Goal: Transaction & Acquisition: Obtain resource

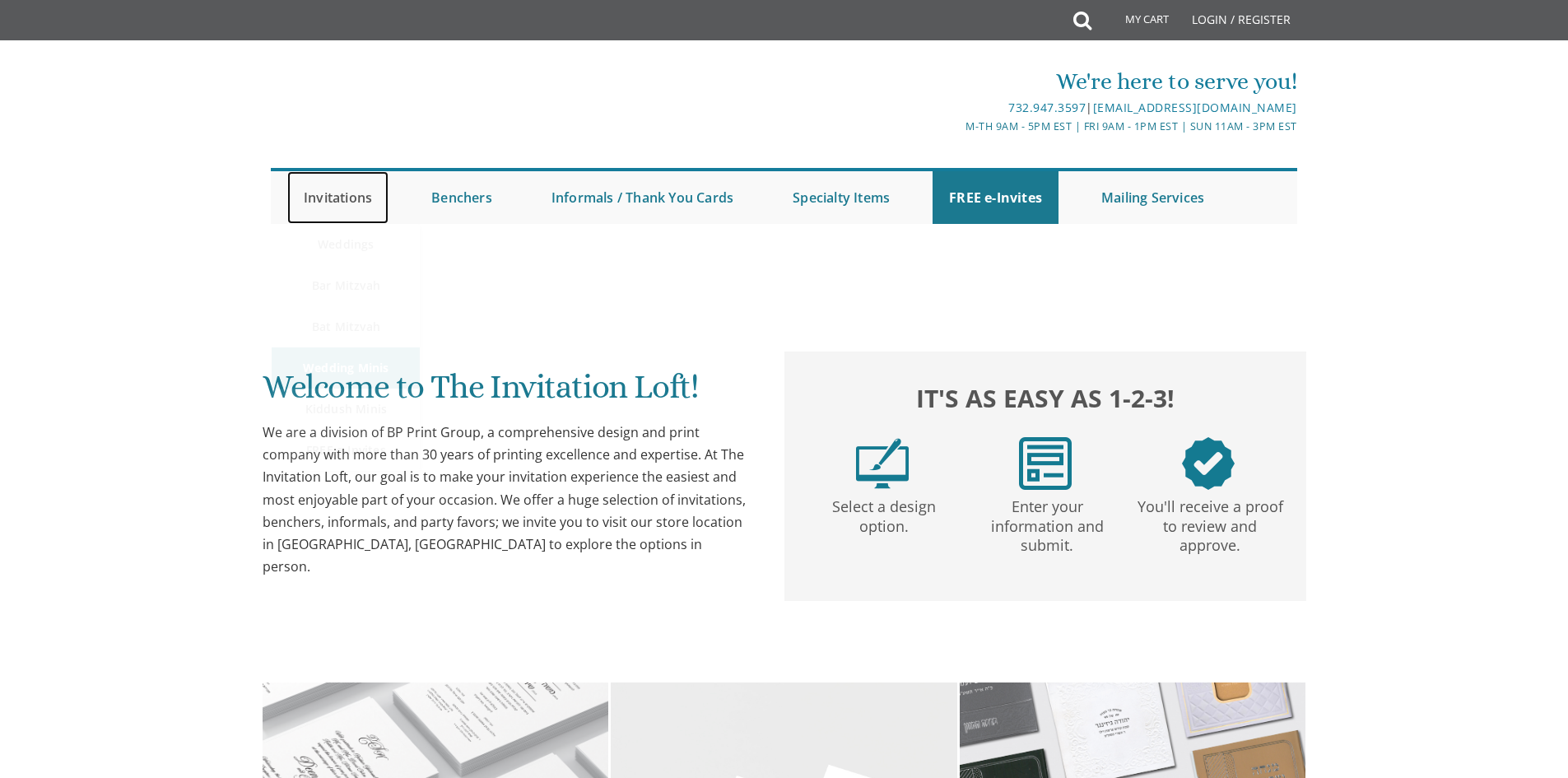
click at [329, 198] on link "Invitations" at bounding box center [338, 197] width 101 height 52
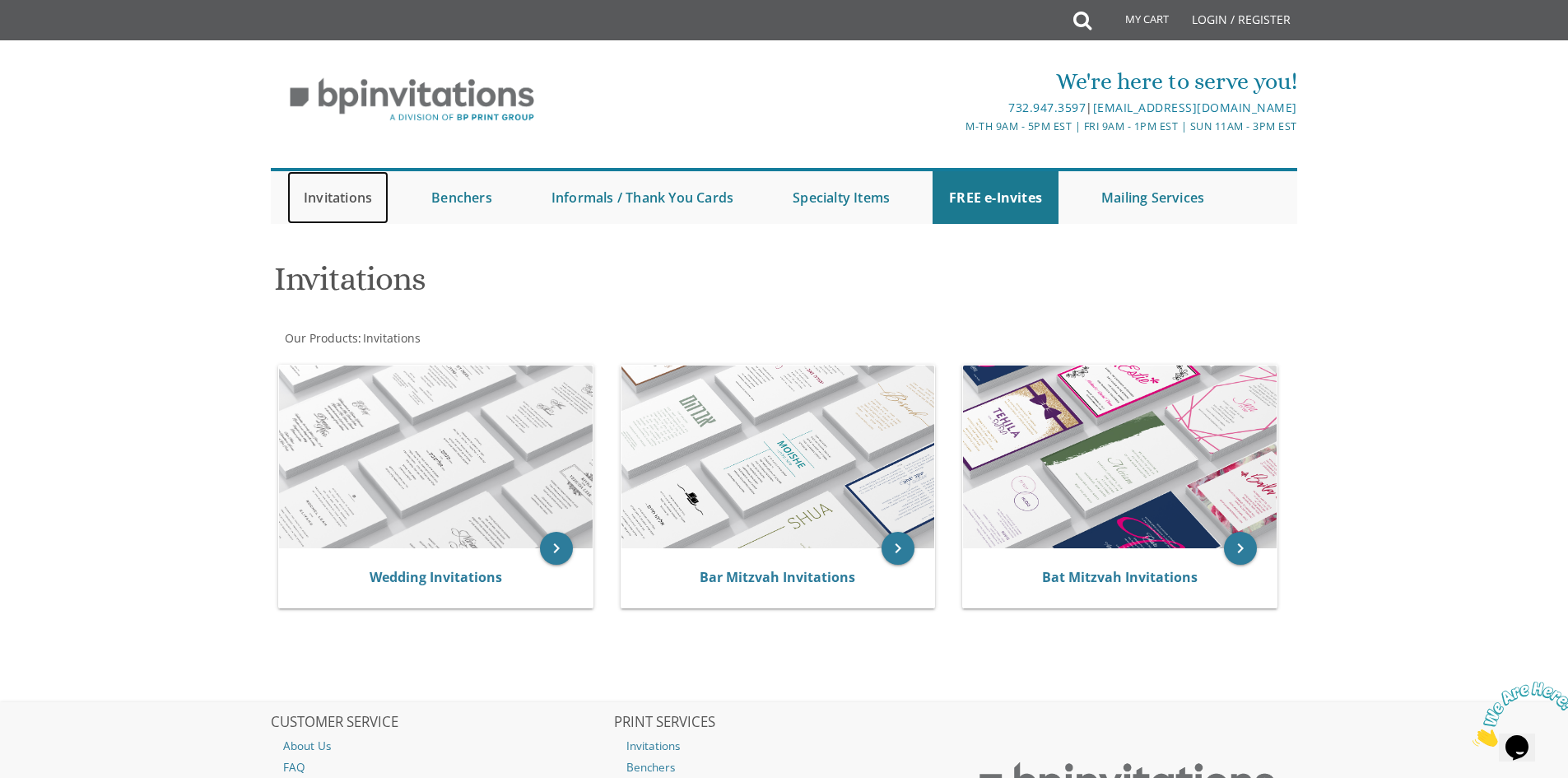
click at [322, 197] on link "Invitations" at bounding box center [338, 197] width 101 height 52
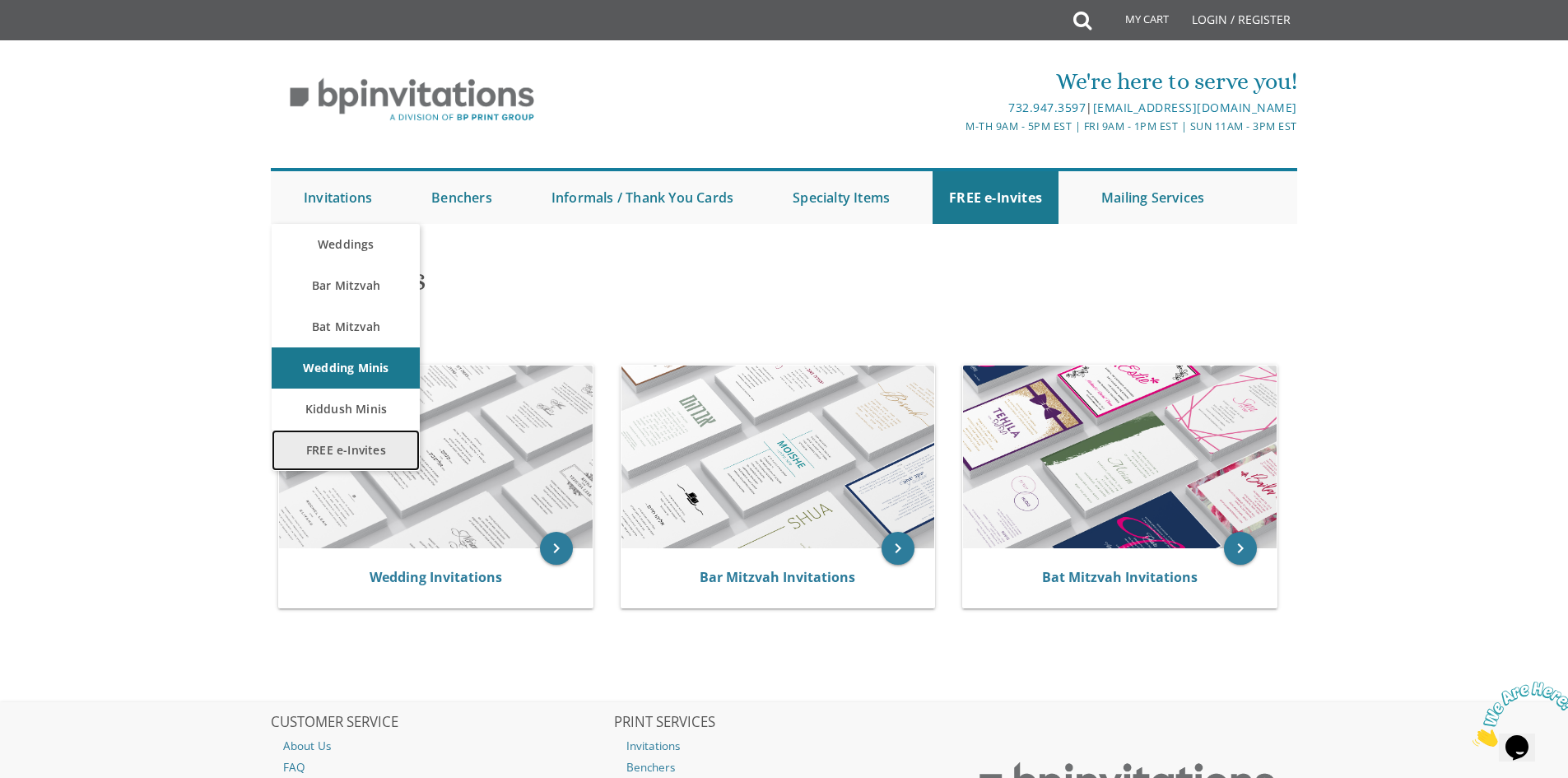
click at [339, 445] on link "FREE e-Invites" at bounding box center [346, 449] width 149 height 41
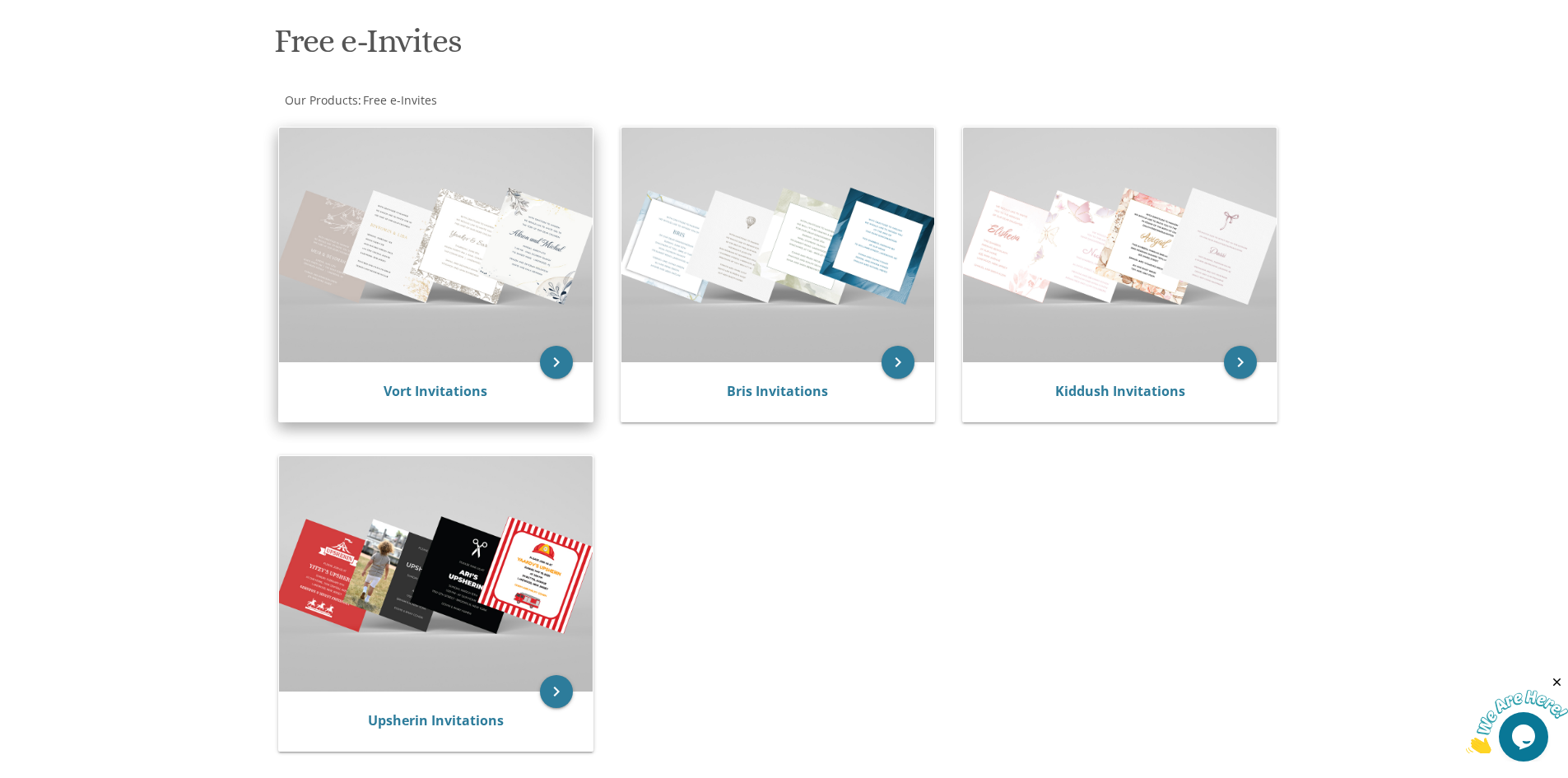
scroll to position [247, 0]
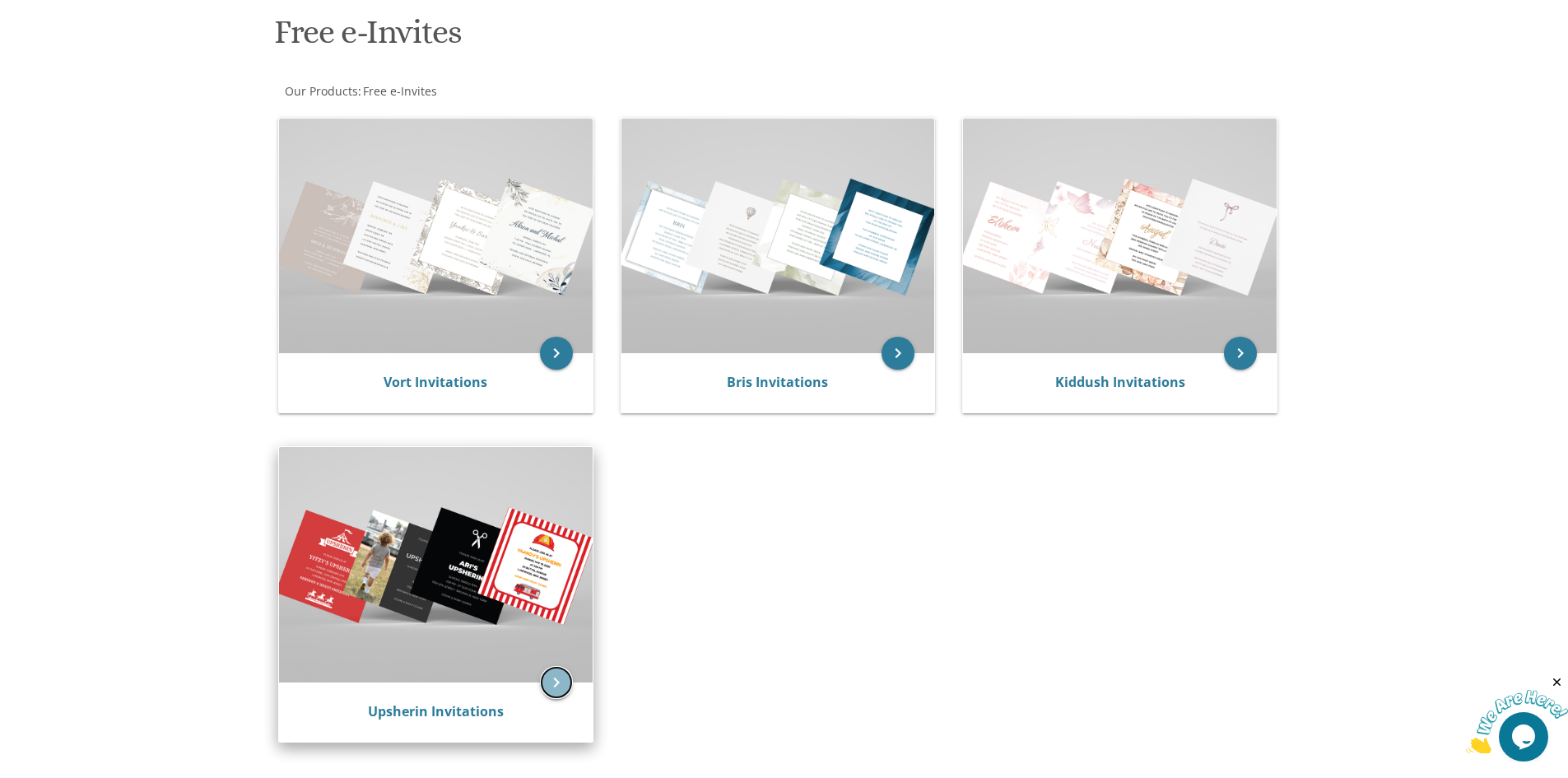
click at [554, 683] on icon "keyboard_arrow_right" at bounding box center [556, 683] width 33 height 33
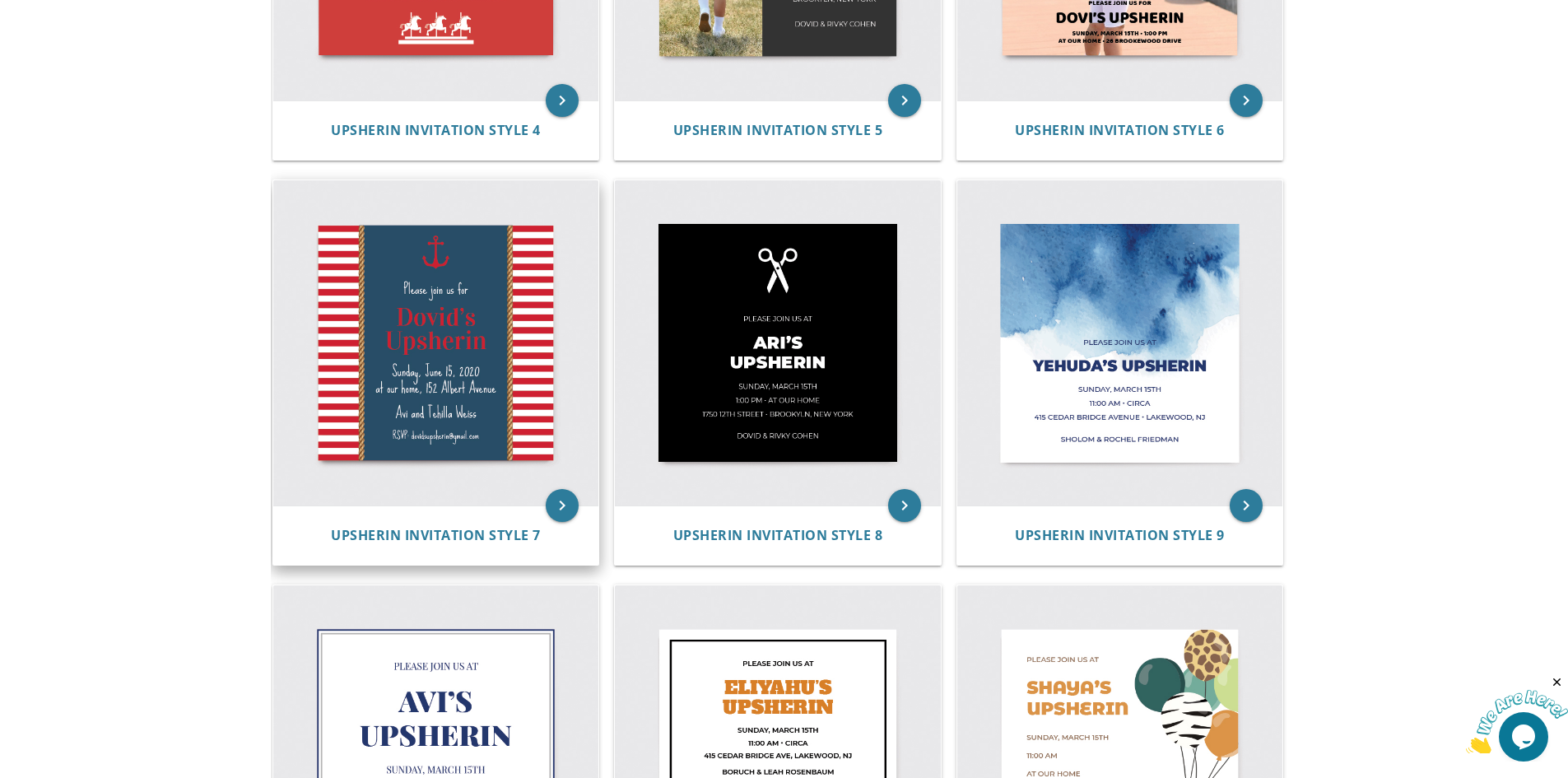
scroll to position [659, 0]
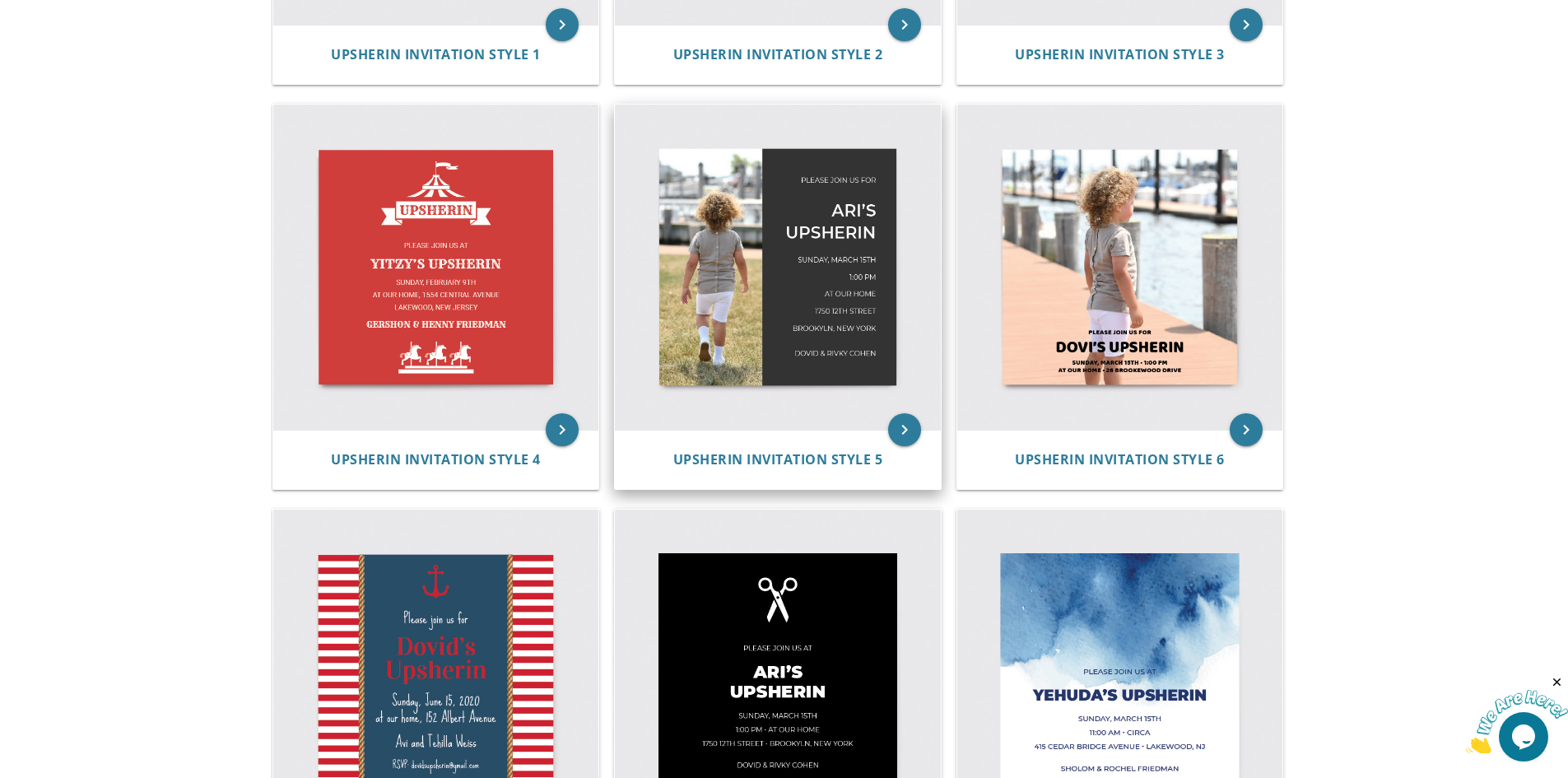
click at [761, 250] on img at bounding box center [778, 268] width 326 height 326
click at [897, 435] on icon "keyboard_arrow_right" at bounding box center [904, 429] width 33 height 33
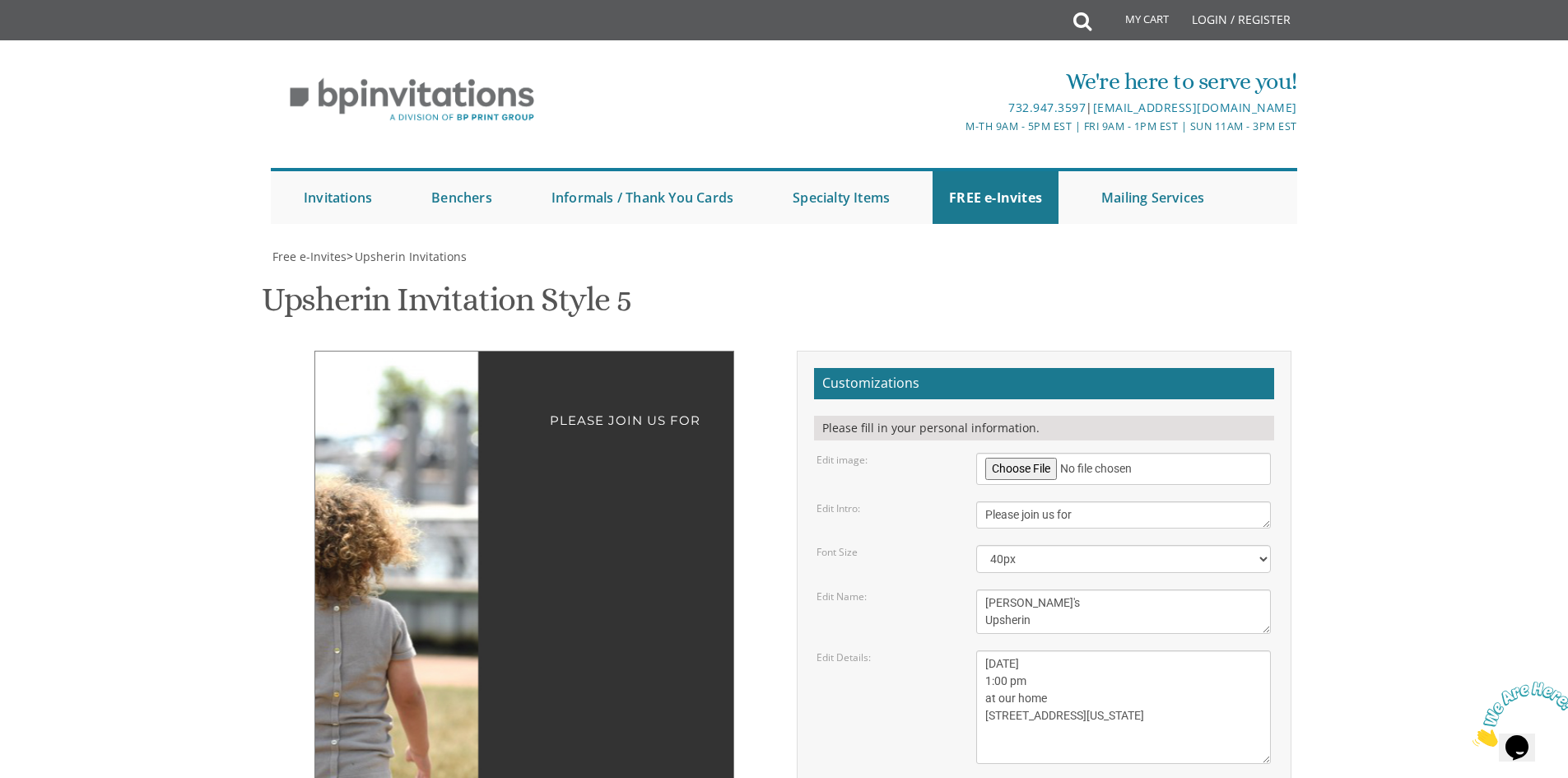
scroll to position [165, 0]
drag, startPoint x: 669, startPoint y: 396, endPoint x: 677, endPoint y: 465, distance: 69.5
click at [677, 465] on div "Please join us for [PERSON_NAME]'s Upsherin [DATE] 1:00 pm at our home [STREET_…" at bounding box center [524, 710] width 420 height 721
drag, startPoint x: 699, startPoint y: 544, endPoint x: 526, endPoint y: 244, distance: 346.3
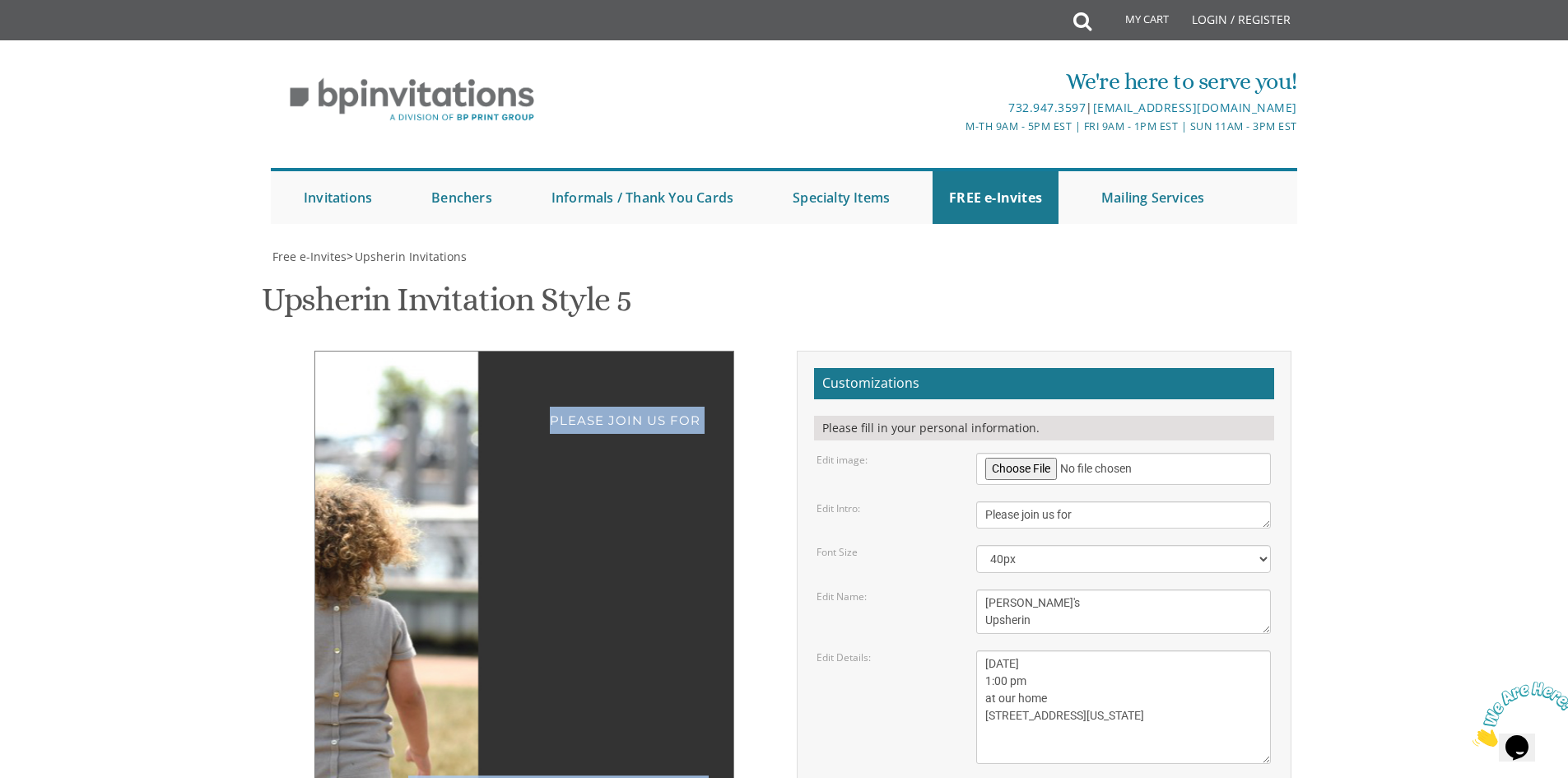
click at [526, 350] on div "Please join us for Ari's Upsherin Sunday, March 15th 1:00 pm at our home 1750 E…" at bounding box center [524, 710] width 420 height 721
click at [542, 385] on div "Please join us for" at bounding box center [525, 409] width 352 height 50
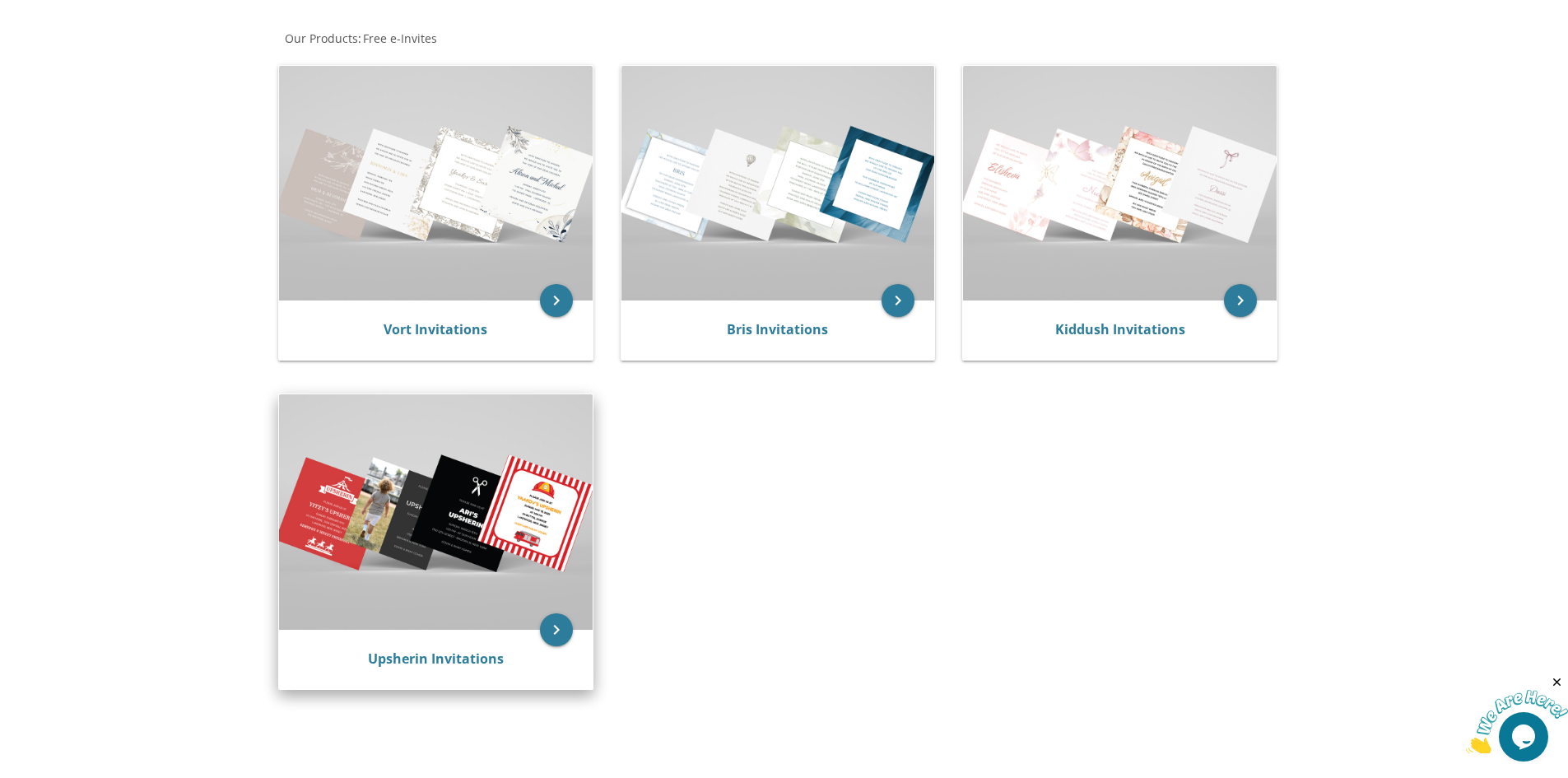
scroll to position [329, 0]
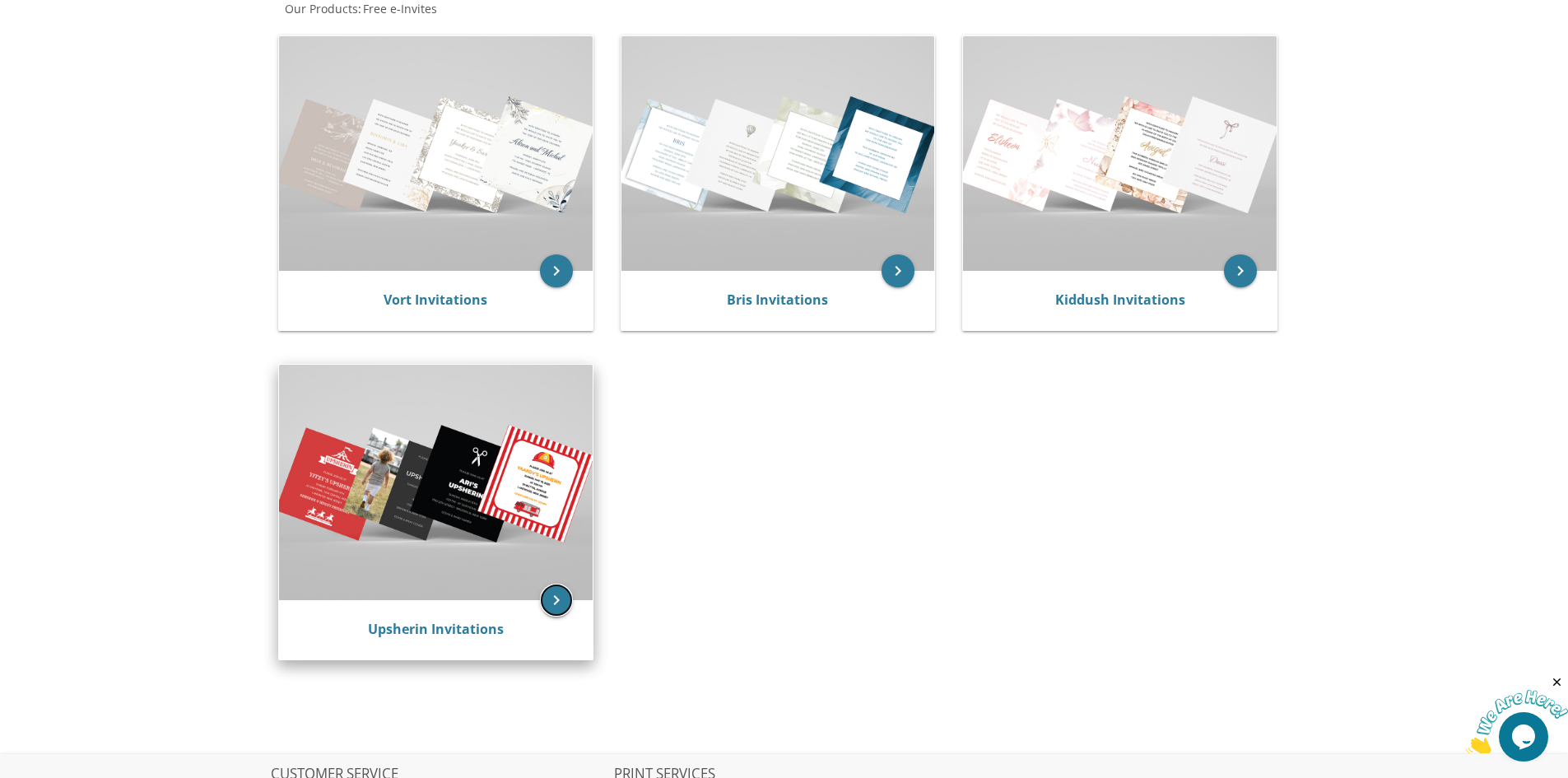
click at [553, 605] on icon "keyboard_arrow_right" at bounding box center [556, 600] width 33 height 33
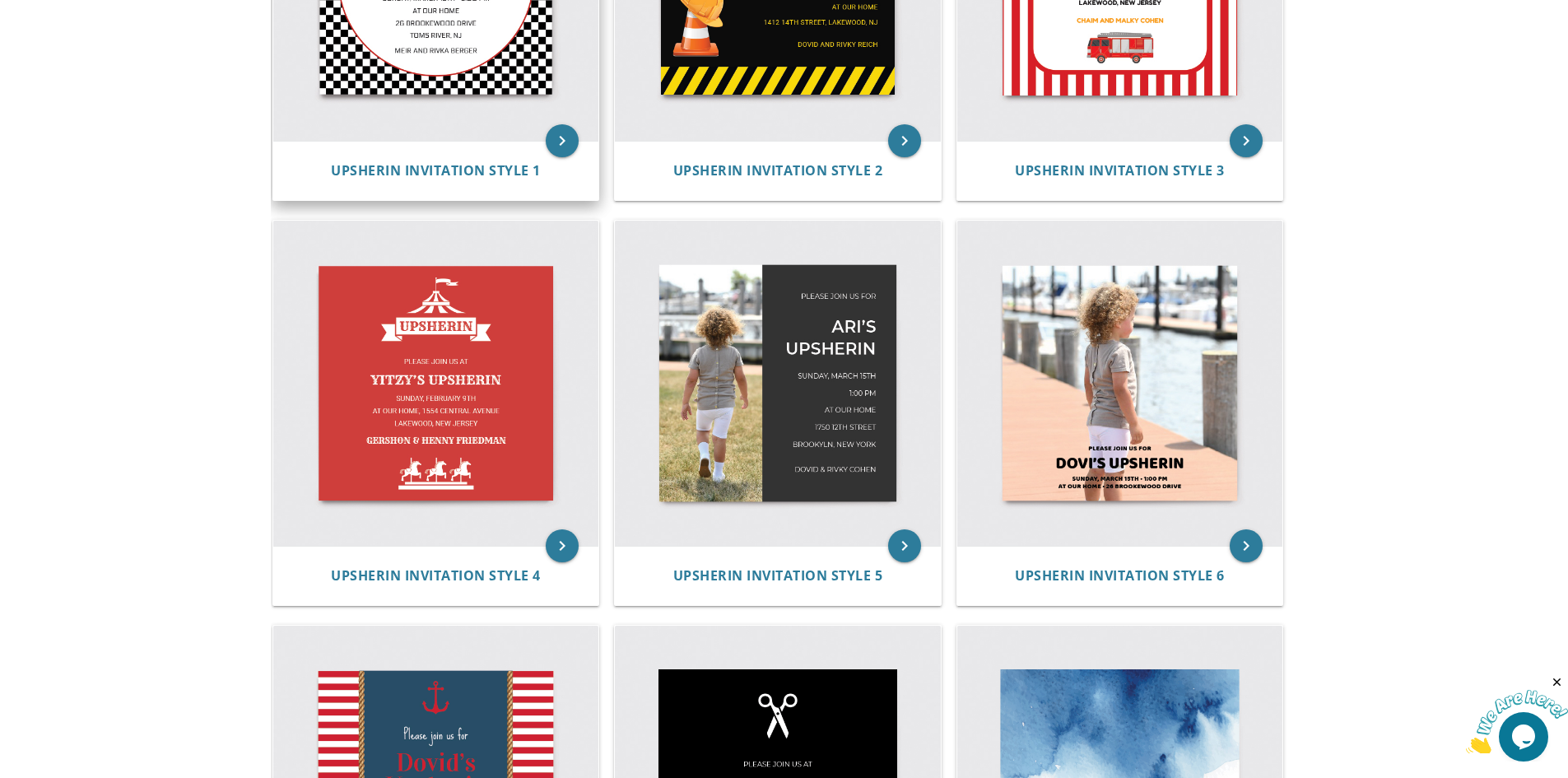
scroll to position [329, 0]
